Goal: Transaction & Acquisition: Purchase product/service

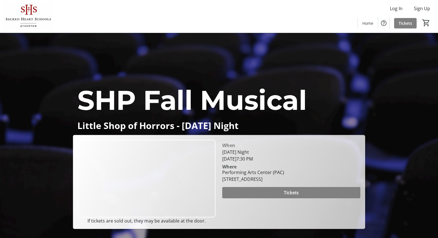
scroll to position [212, 0]
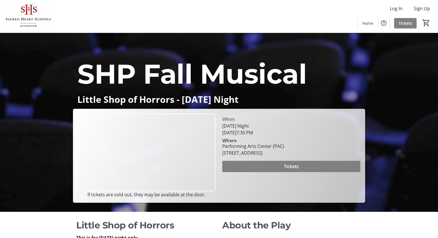
scroll to position [32, 0]
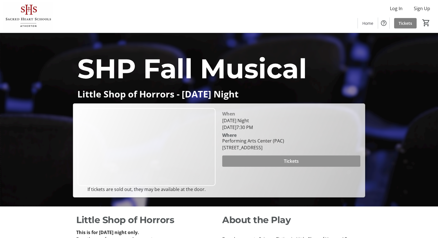
click at [256, 164] on span at bounding box center [291, 161] width 138 height 14
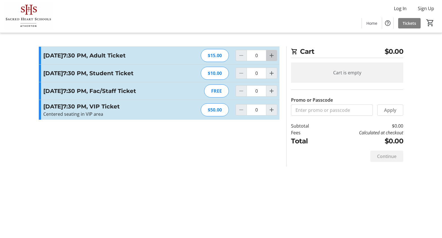
click at [275, 57] on mat-icon "Increment by one" at bounding box center [272, 55] width 7 height 7
type input "2"
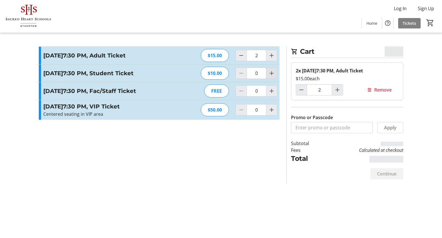
click at [272, 77] on mat-icon "Increment by one" at bounding box center [272, 73] width 7 height 7
type input "1"
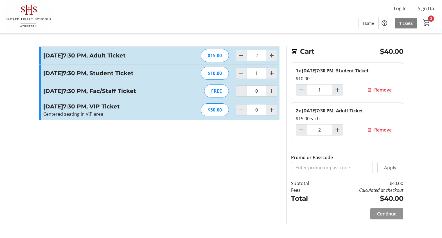
click at [387, 220] on span at bounding box center [387, 214] width 33 height 14
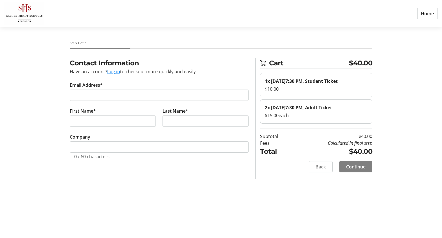
click at [120, 90] on tr-form-field "Email Address*" at bounding box center [159, 95] width 179 height 26
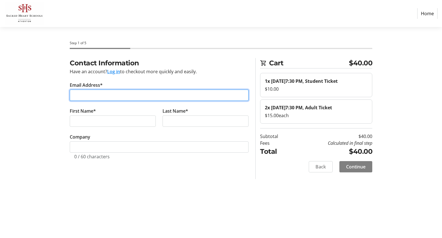
click at [121, 95] on input "Email Address*" at bounding box center [159, 95] width 179 height 11
type input "[EMAIL_ADDRESS][DOMAIN_NAME]"
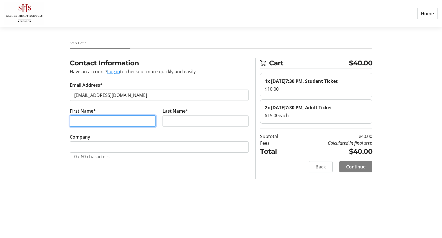
type input "Lauren"
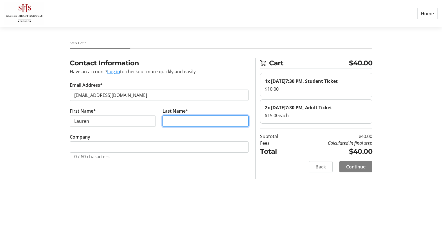
type input "Heysse"
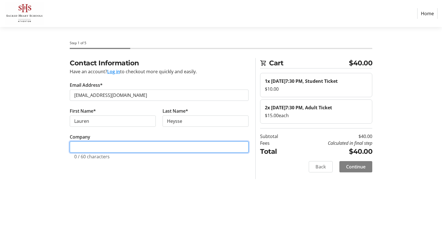
type input "[PERSON_NAME]"
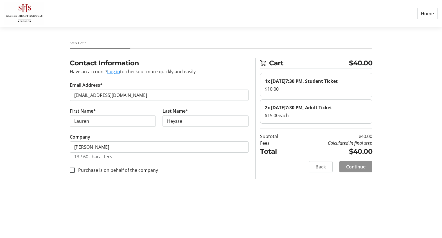
click at [350, 170] on span "Continue" at bounding box center [356, 166] width 19 height 7
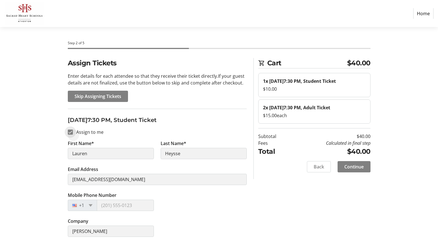
click at [72, 133] on input "Assign to me" at bounding box center [70, 131] width 5 height 5
checkbox input "false"
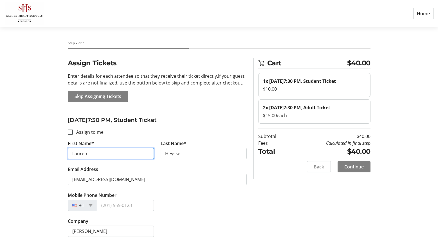
click at [86, 157] on input "Lauren" at bounding box center [111, 153] width 86 height 11
click at [85, 155] on input "First Name*" at bounding box center [111, 153] width 86 height 11
click at [85, 154] on input "First Name*" at bounding box center [111, 153] width 86 height 11
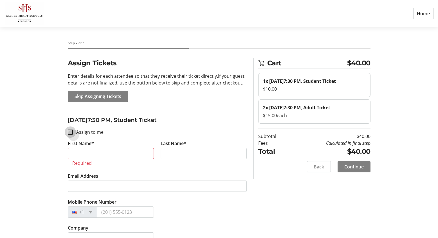
click at [70, 133] on input "Assign to me" at bounding box center [70, 131] width 5 height 5
checkbox input "true"
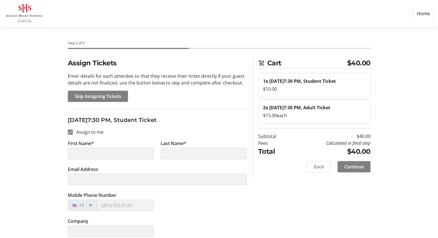
drag, startPoint x: 94, startPoint y: 159, endPoint x: 92, endPoint y: 151, distance: 8.5
click at [94, 159] on tr-form-field "First Name*" at bounding box center [110, 153] width 93 height 26
type input "Lauren"
type input "Heysse"
type input "[EMAIL_ADDRESS][DOMAIN_NAME]"
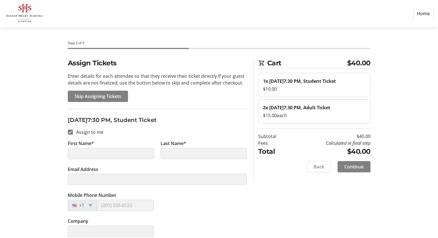
type input "[PERSON_NAME]"
click at [84, 96] on span "Skip Assigning Tickets" at bounding box center [98, 96] width 47 height 7
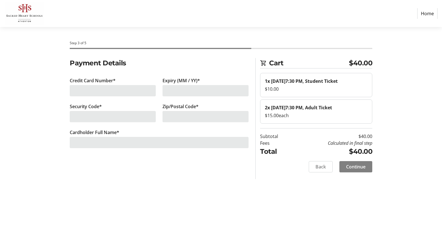
click at [114, 95] on div at bounding box center [113, 90] width 86 height 11
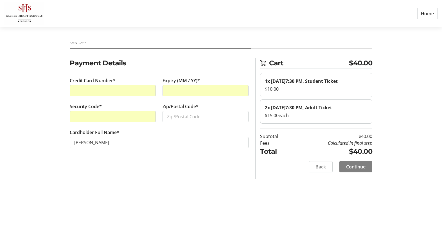
drag, startPoint x: 218, startPoint y: 127, endPoint x: 221, endPoint y: 119, distance: 8.6
click at [219, 126] on tr-form-field "Zip/Postal Code*" at bounding box center [206, 116] width 86 height 26
click at [222, 116] on input "Zip/Postal Code*" at bounding box center [206, 116] width 86 height 11
type input "94025"
click at [349, 173] on span at bounding box center [356, 167] width 33 height 14
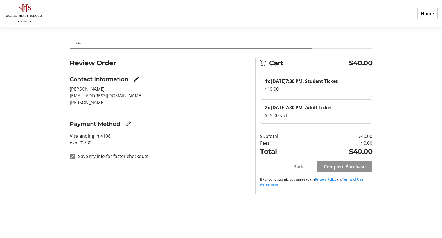
click at [352, 170] on span "Complete Purchase" at bounding box center [345, 166] width 42 height 7
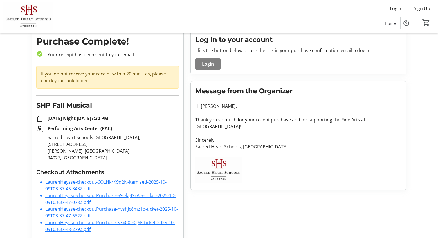
scroll to position [23, 0]
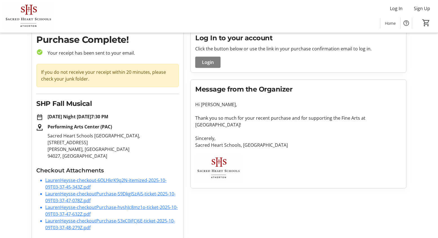
click at [74, 177] on link "LaurenHeysse-checkout-6OLHkrK9q2N-itemized-2025-10-09T03-37-45-343Z.pdf" at bounding box center [105, 183] width 121 height 13
